Goal: Communication & Community: Answer question/provide support

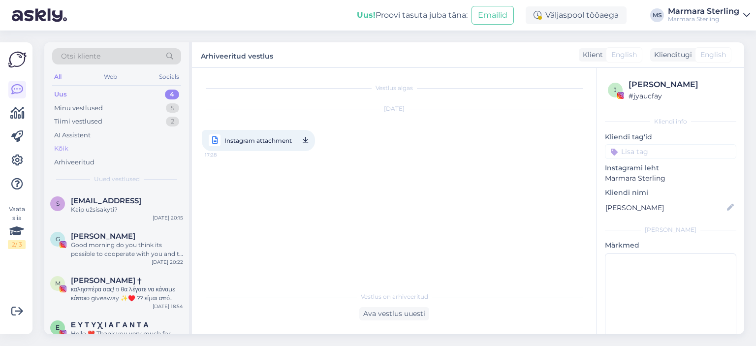
drag, startPoint x: 145, startPoint y: 95, endPoint x: 118, endPoint y: 152, distance: 62.5
click at [144, 96] on div "Uus 4" at bounding box center [116, 95] width 129 height 14
click at [108, 199] on span "[EMAIL_ADDRESS]" at bounding box center [106, 200] width 70 height 9
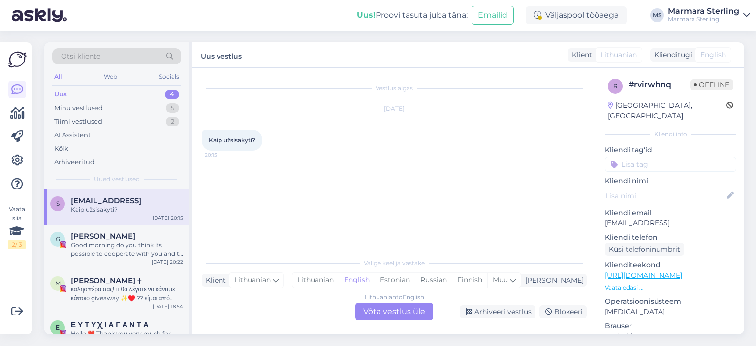
click at [408, 307] on div "Lithuanian to English Võta vestlus üle" at bounding box center [394, 312] width 78 height 18
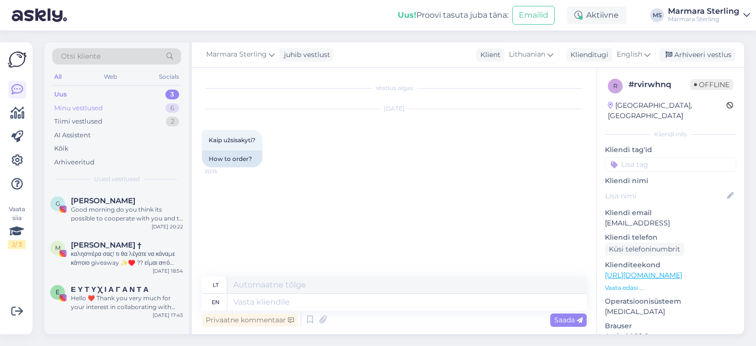
click at [142, 111] on div "Minu vestlused 6" at bounding box center [116, 108] width 129 height 14
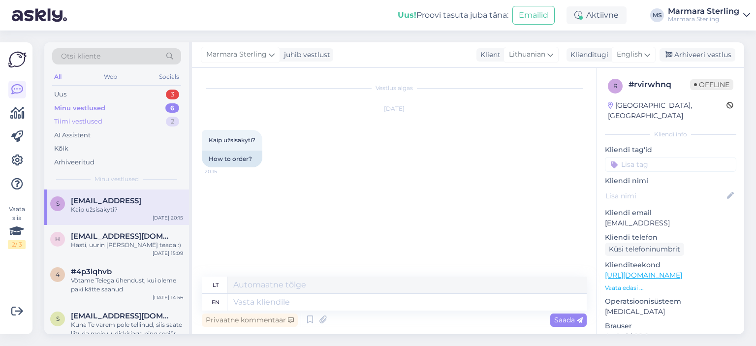
click at [117, 120] on div "Tiimi vestlused 2" at bounding box center [116, 122] width 129 height 14
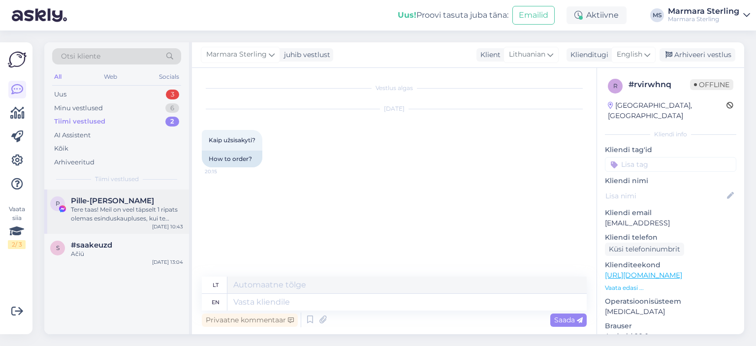
click at [129, 201] on span "Pille-[PERSON_NAME]" at bounding box center [112, 200] width 83 height 9
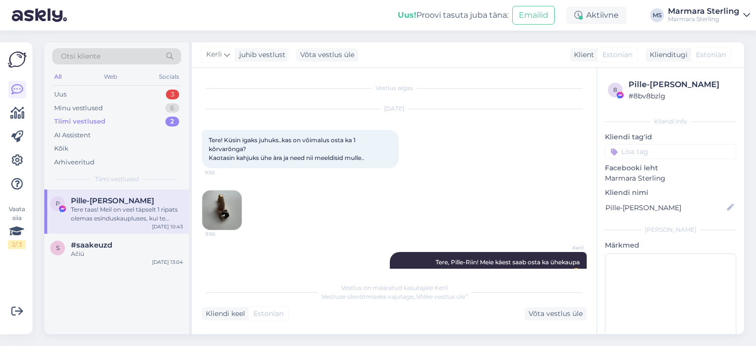
scroll to position [435, 0]
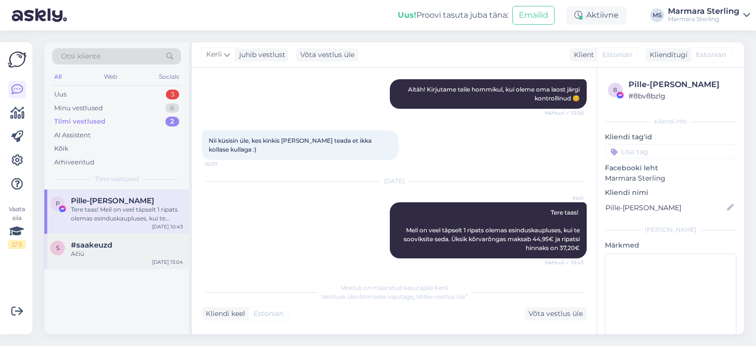
click at [106, 252] on div "Ačiū" at bounding box center [127, 253] width 112 height 9
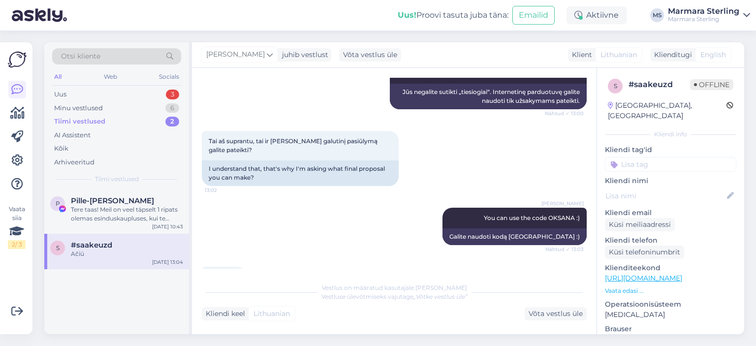
scroll to position [689, 0]
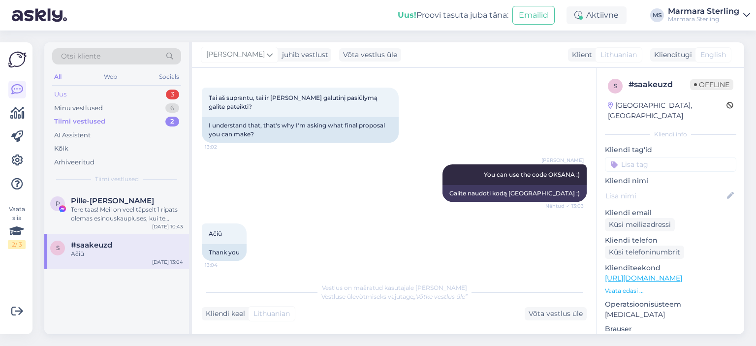
click at [129, 92] on div "Uus 3" at bounding box center [116, 95] width 129 height 14
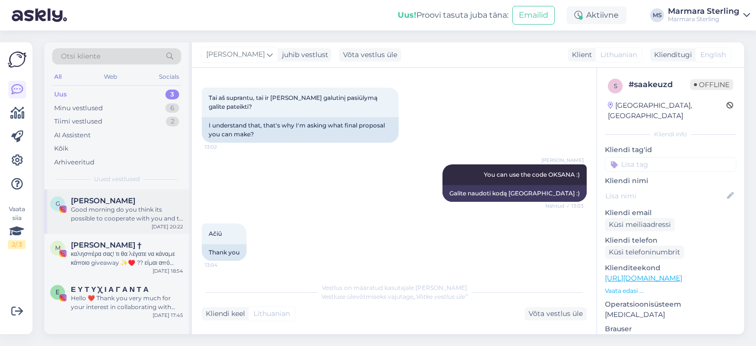
click at [147, 208] on div "Good morning do you think its possible to cooperate with you and to sponsor yr …" at bounding box center [127, 214] width 112 height 18
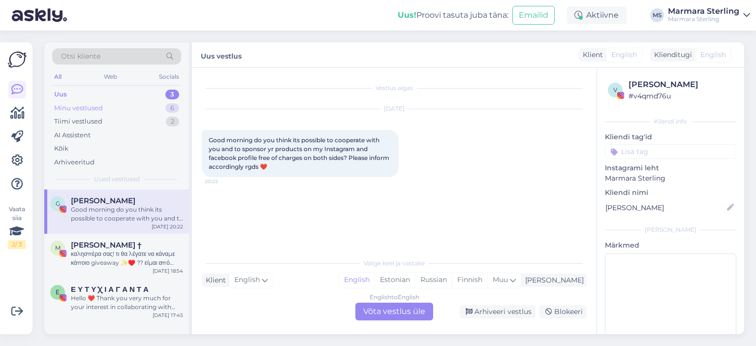
click at [128, 103] on div "Minu vestlused 6" at bounding box center [116, 108] width 129 height 14
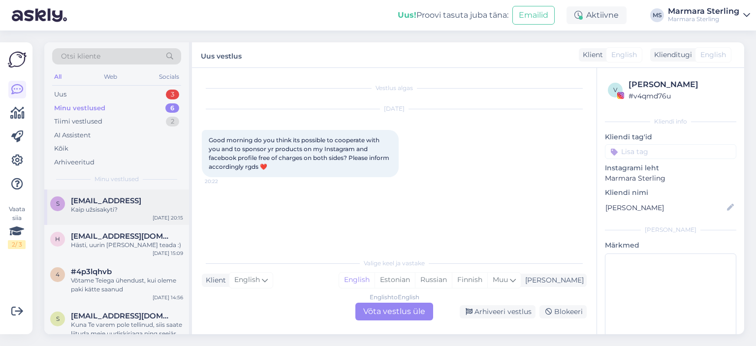
click at [140, 192] on div "S [EMAIL_ADDRESS] Kaip užsisakyti? [DATE] 20:15" at bounding box center [116, 206] width 145 height 35
